Goal: Find specific page/section: Find specific page/section

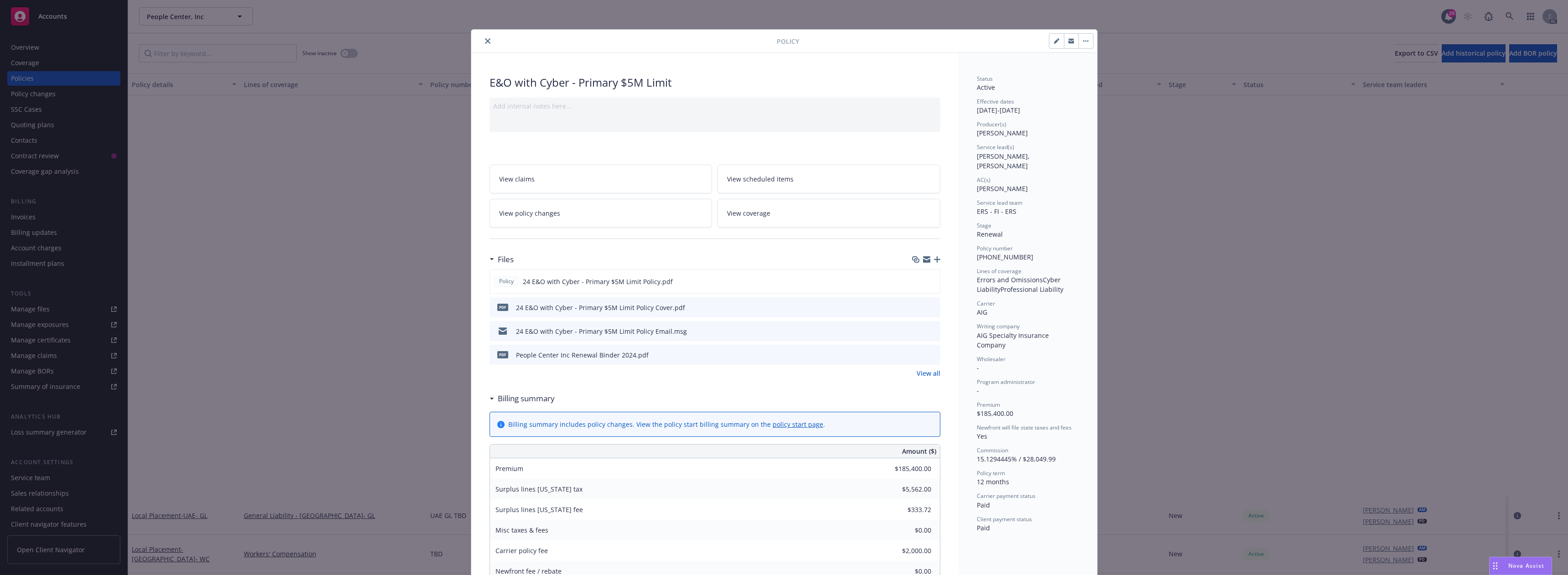
scroll to position [456, 0]
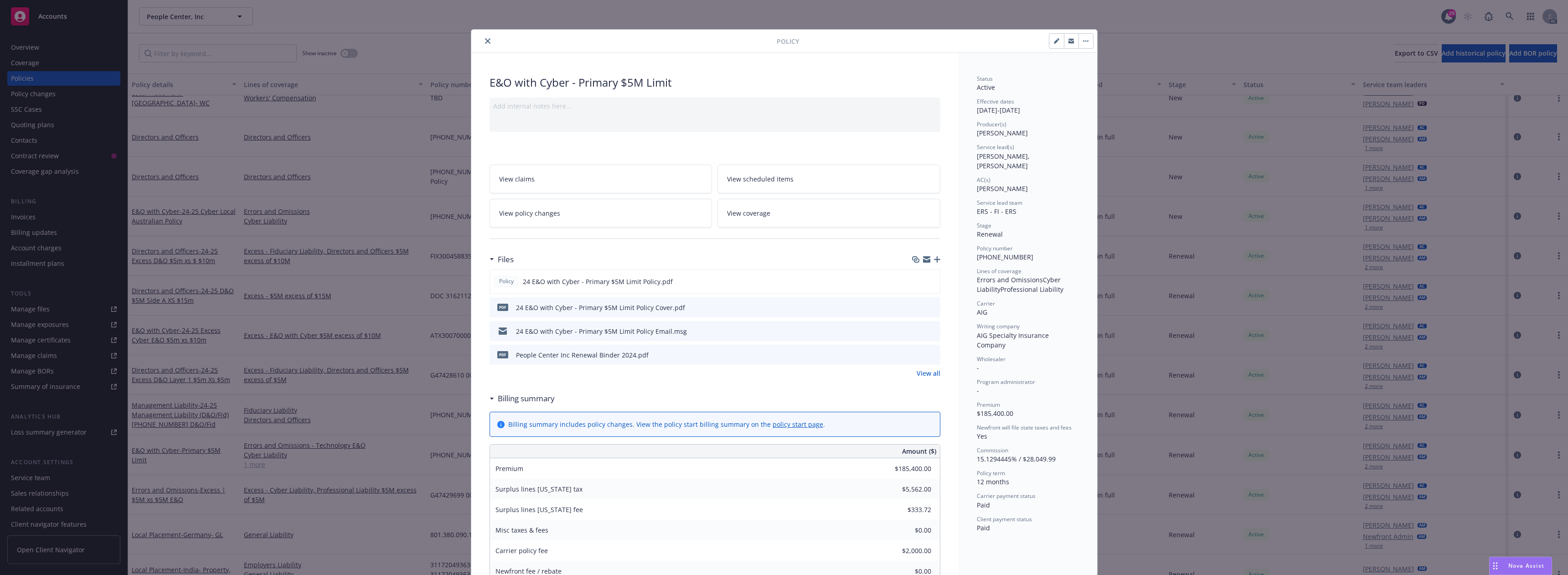
click at [485, 41] on icon "close" at bounding box center [488, 41] width 6 height 6
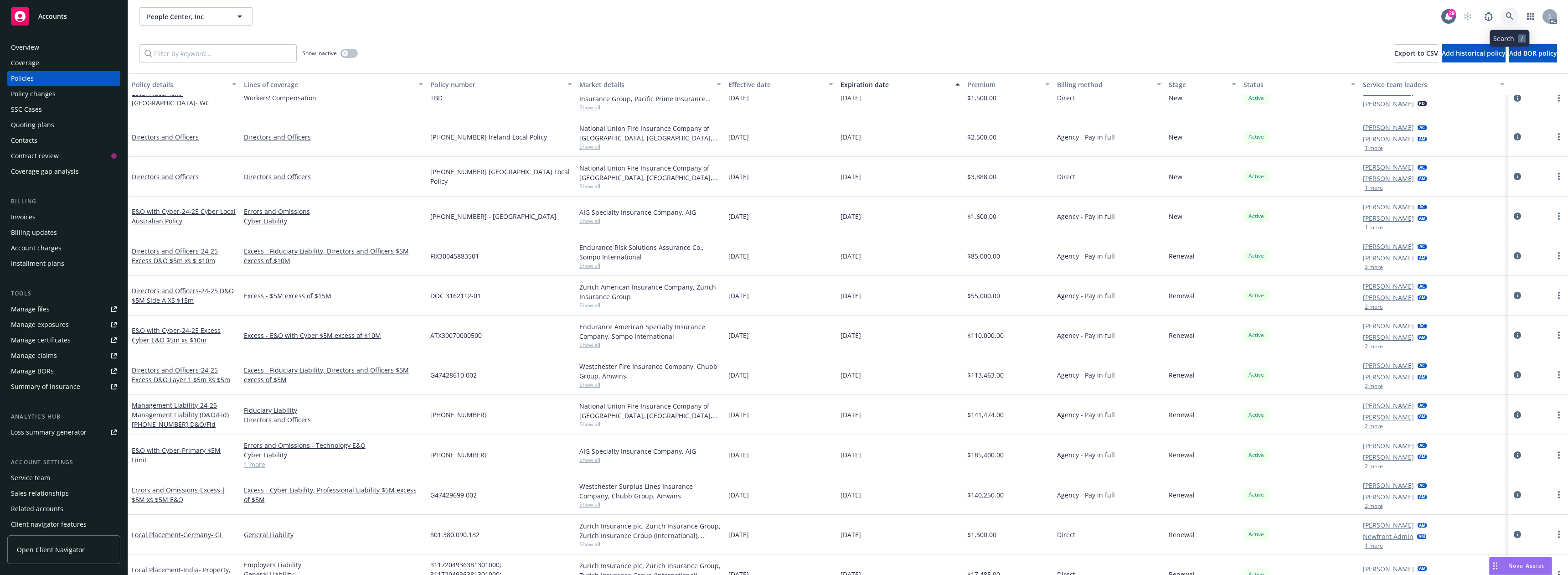
click at [1512, 19] on icon at bounding box center [1509, 16] width 8 height 8
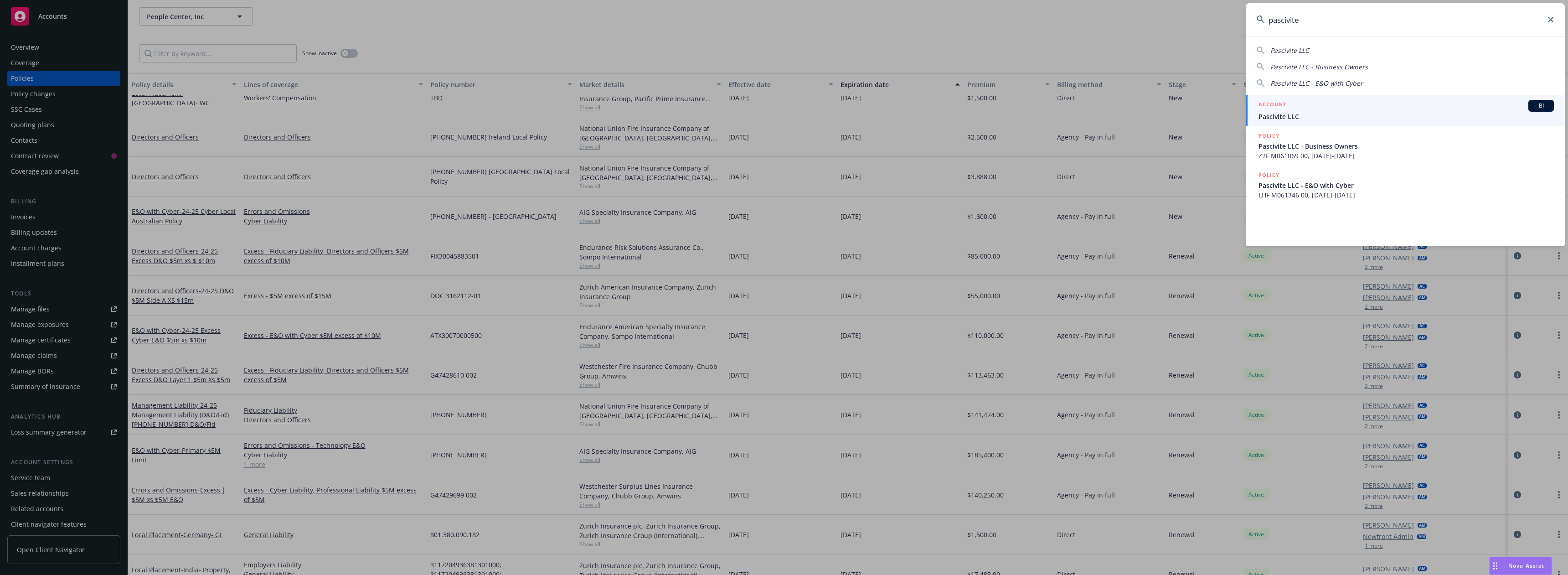
type input "pascivite"
click at [1325, 111] on div "ACCOUNT BI" at bounding box center [1406, 105] width 296 height 12
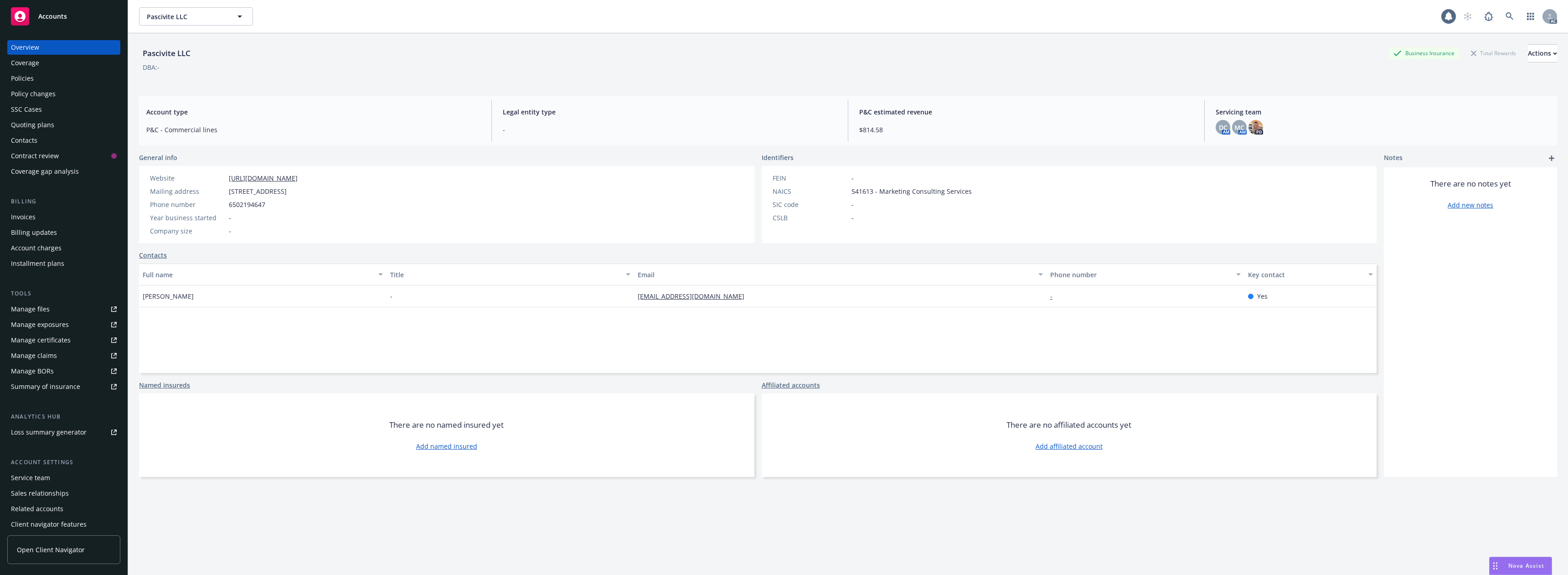
click at [45, 81] on div "Policies" at bounding box center [63, 78] width 105 height 14
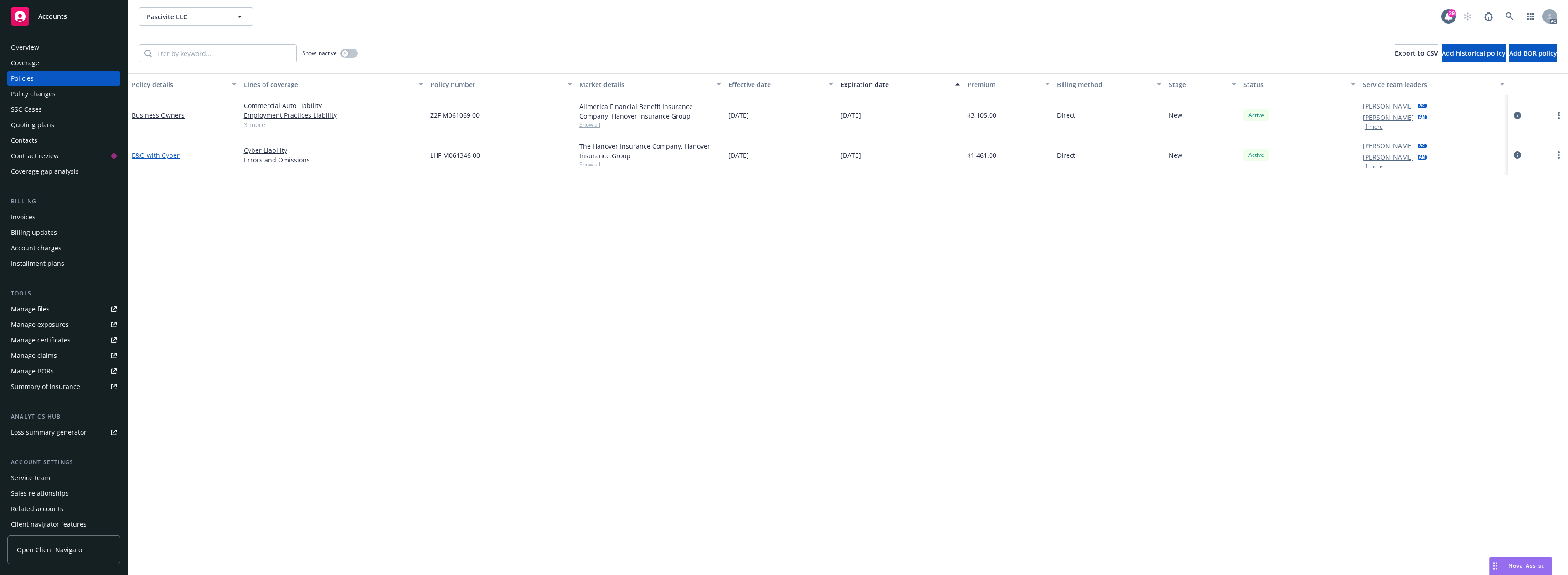
click at [166, 158] on link "E&O with Cyber" at bounding box center [155, 155] width 48 height 9
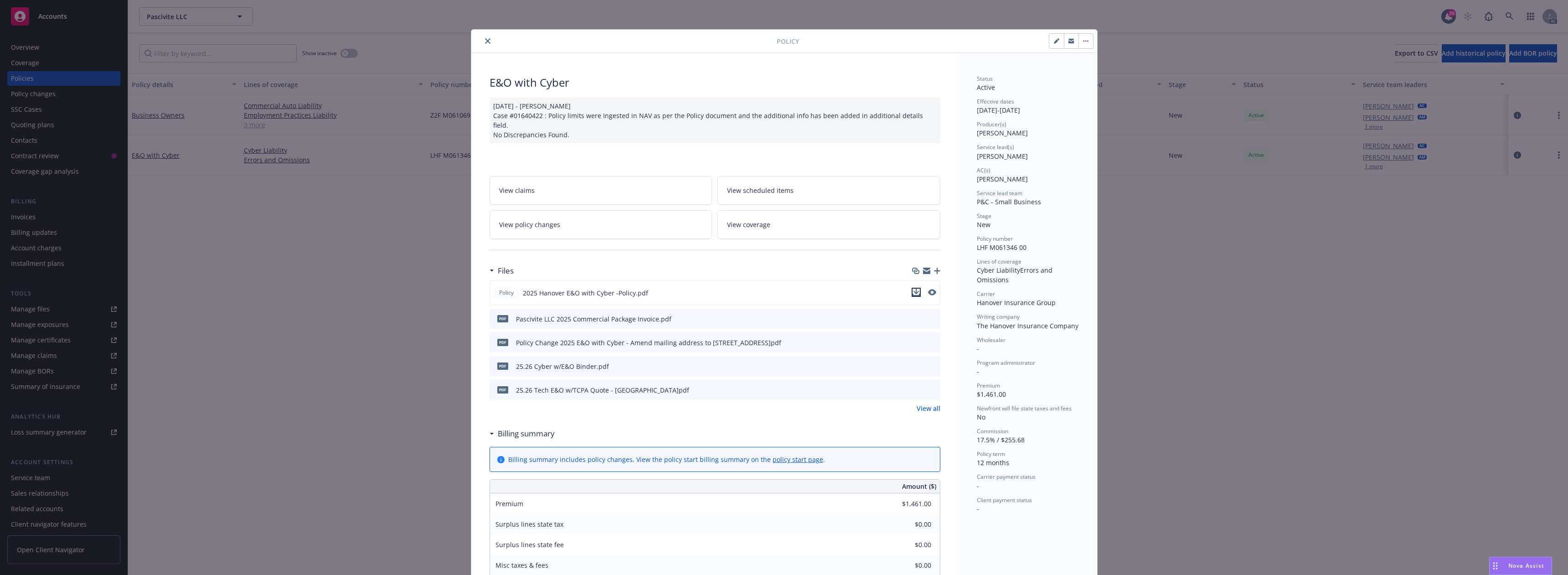
click at [913, 289] on icon "download file" at bounding box center [916, 292] width 8 height 8
click at [485, 41] on icon "close" at bounding box center [488, 41] width 6 height 6
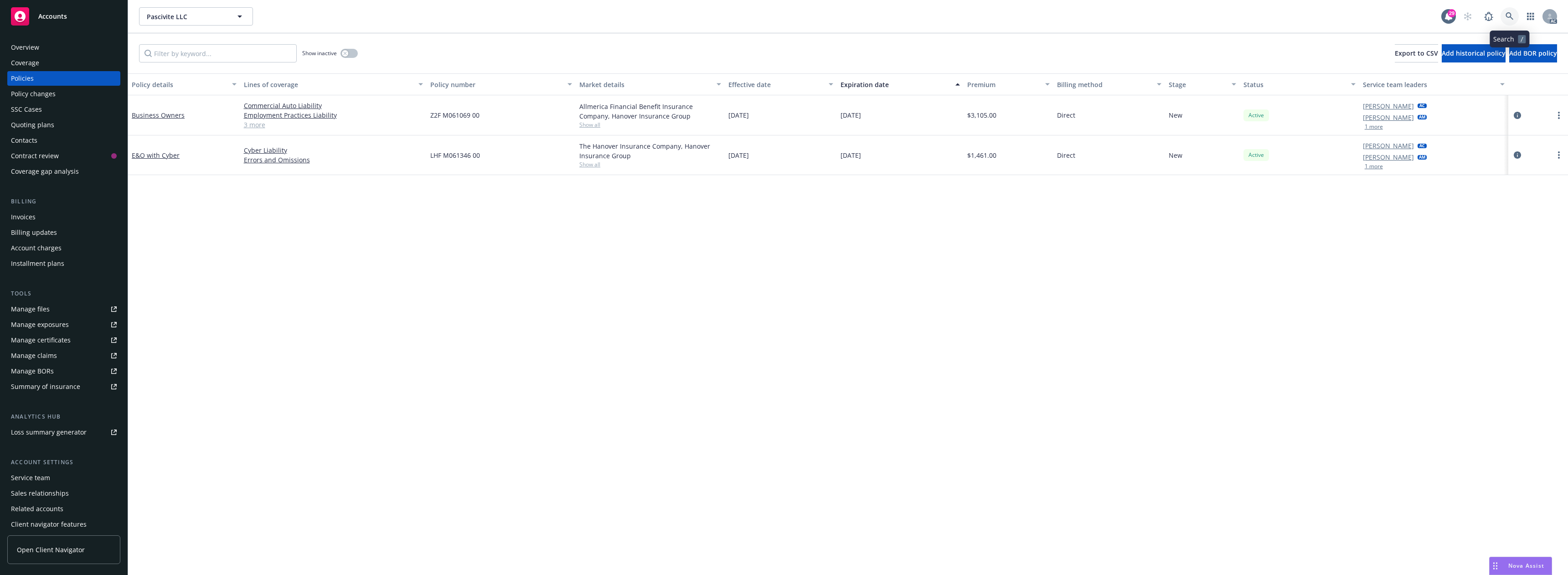
click at [1507, 17] on icon at bounding box center [1509, 16] width 8 height 8
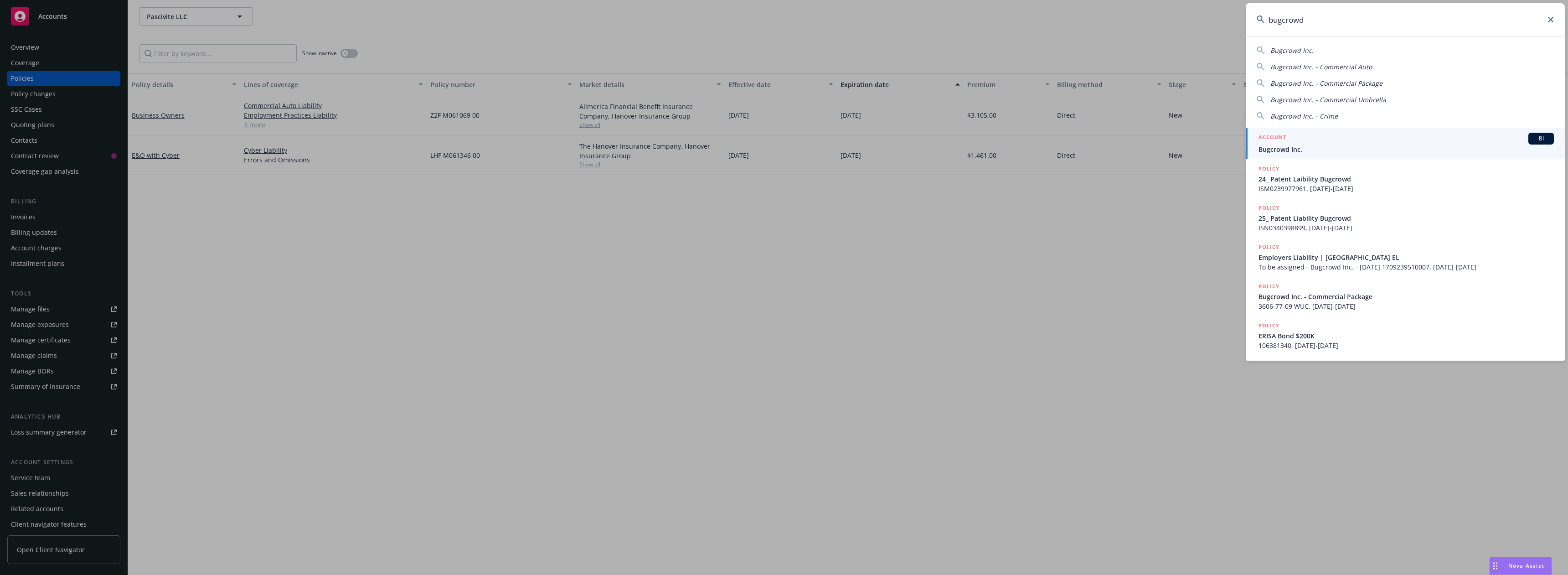
type input "bugcrowd"
click at [1323, 143] on div "ACCOUNT BI" at bounding box center [1406, 138] width 296 height 12
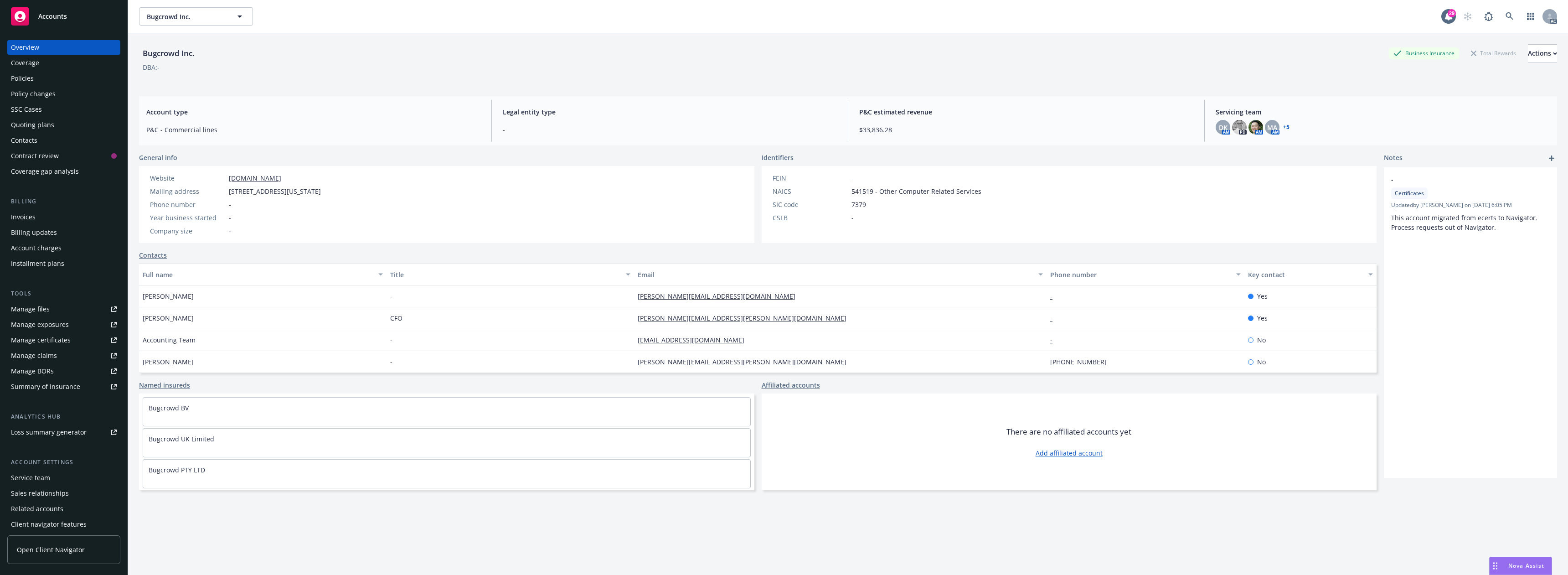
click at [41, 78] on div "Policies" at bounding box center [63, 78] width 105 height 14
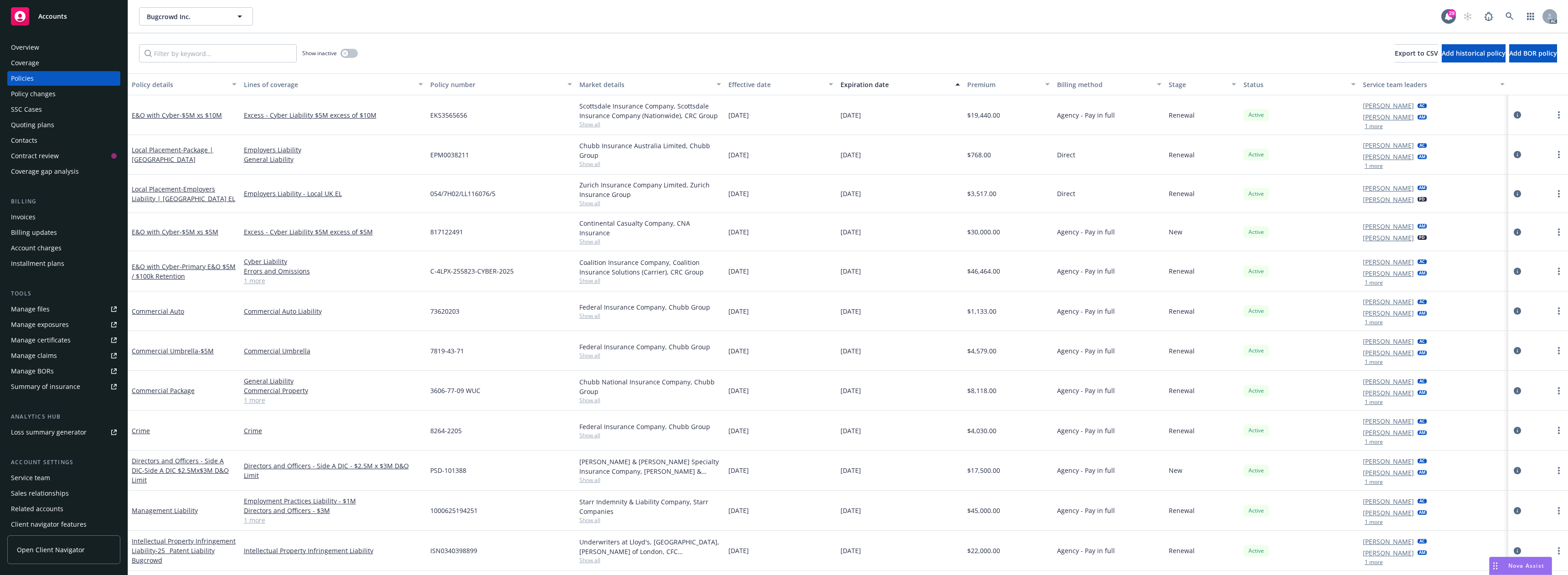
scroll to position [33, 0]
